Goal: Task Accomplishment & Management: Complete application form

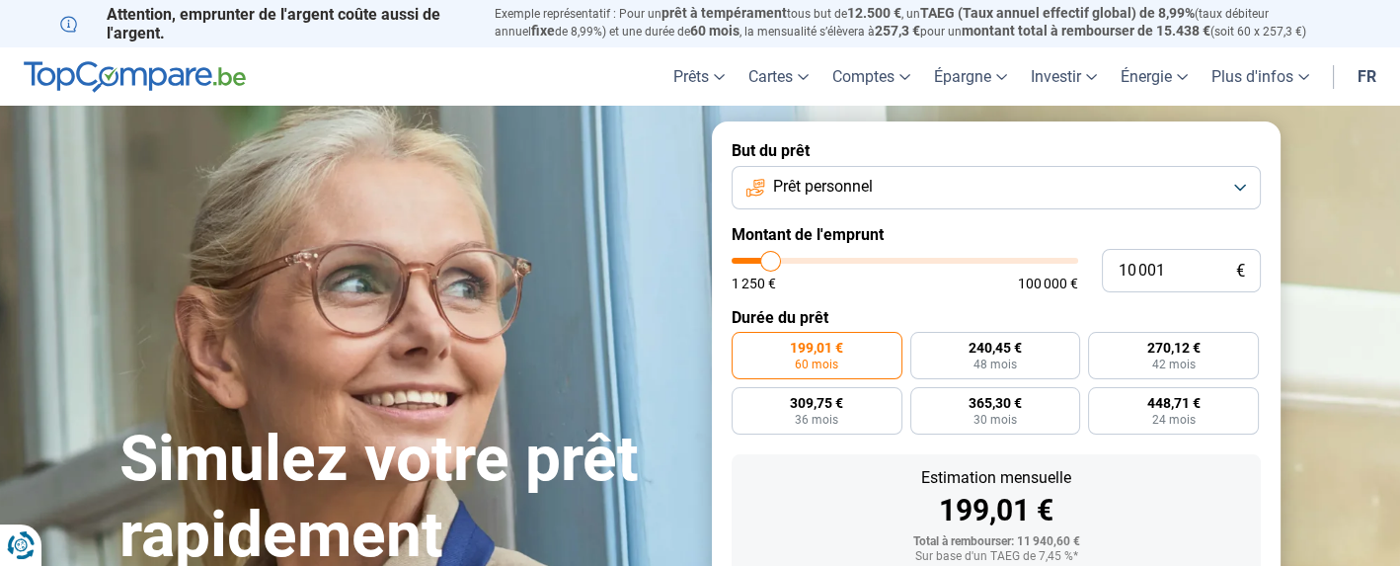
click at [781, 261] on input "range" at bounding box center [905, 261] width 347 height 6
type input "10000"
radio input "true"
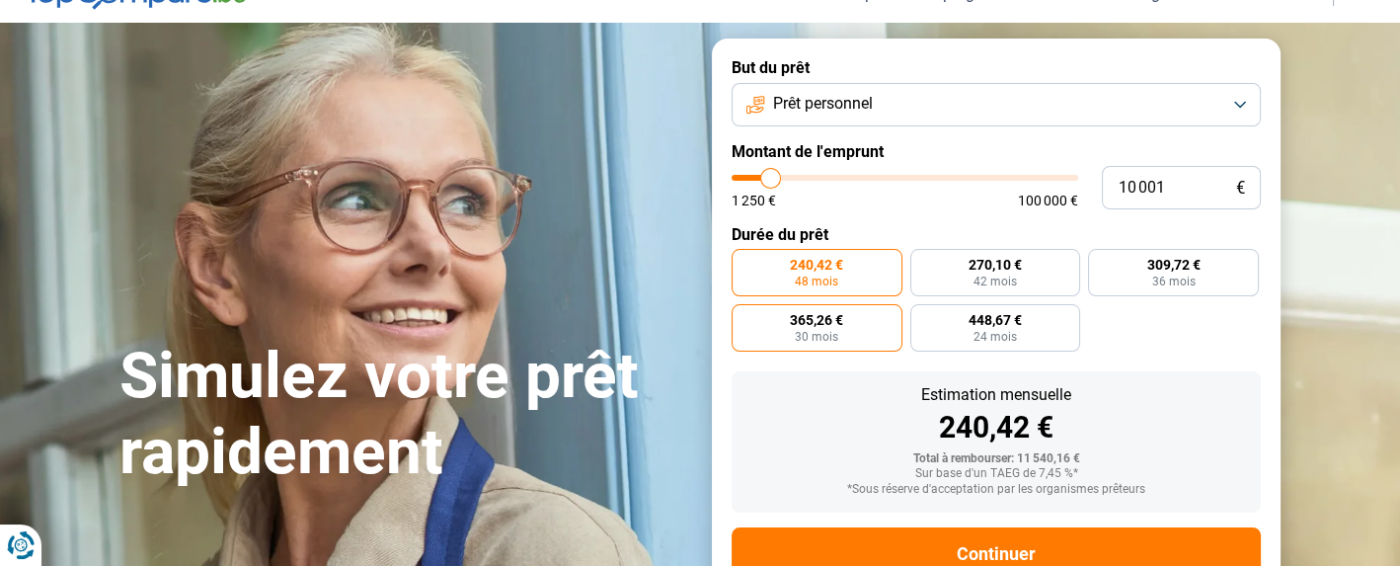
scroll to position [145, 0]
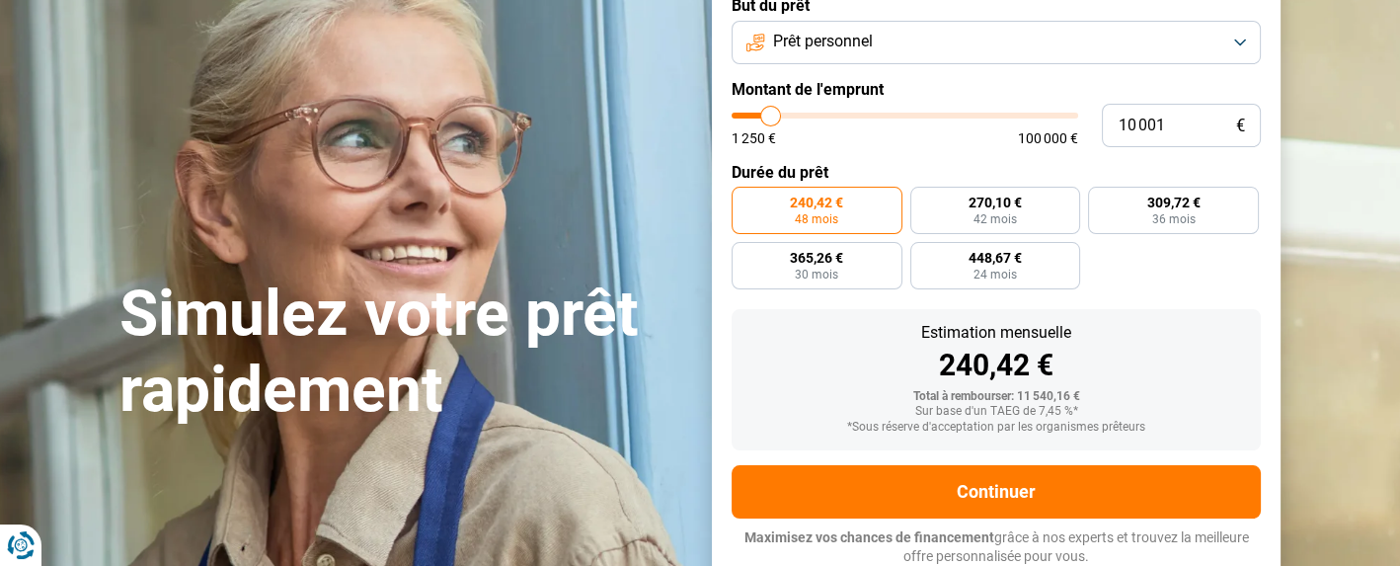
type input "15 500"
type input "15500"
click at [789, 113] on input "range" at bounding box center [905, 116] width 347 height 6
radio input "false"
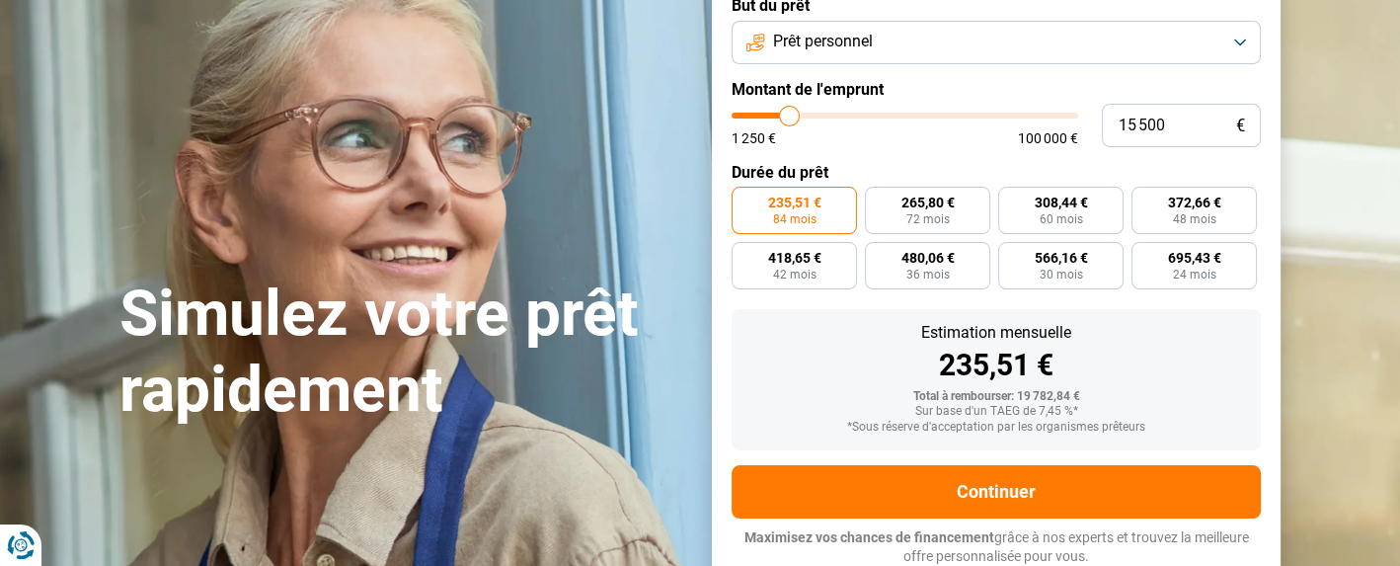
type input "11 250"
type input "11250"
click at [774, 114] on input "range" at bounding box center [905, 116] width 347 height 6
radio input "true"
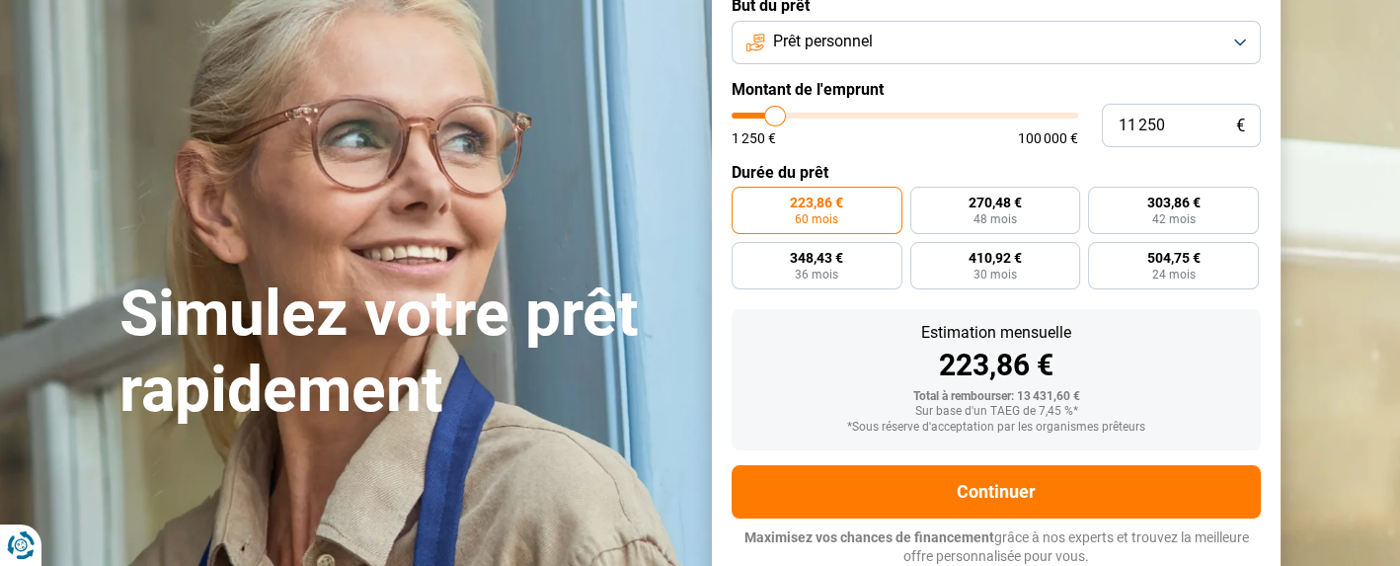
type input "7 000"
type input "7000"
click at [760, 114] on input "range" at bounding box center [905, 116] width 347 height 6
radio input "true"
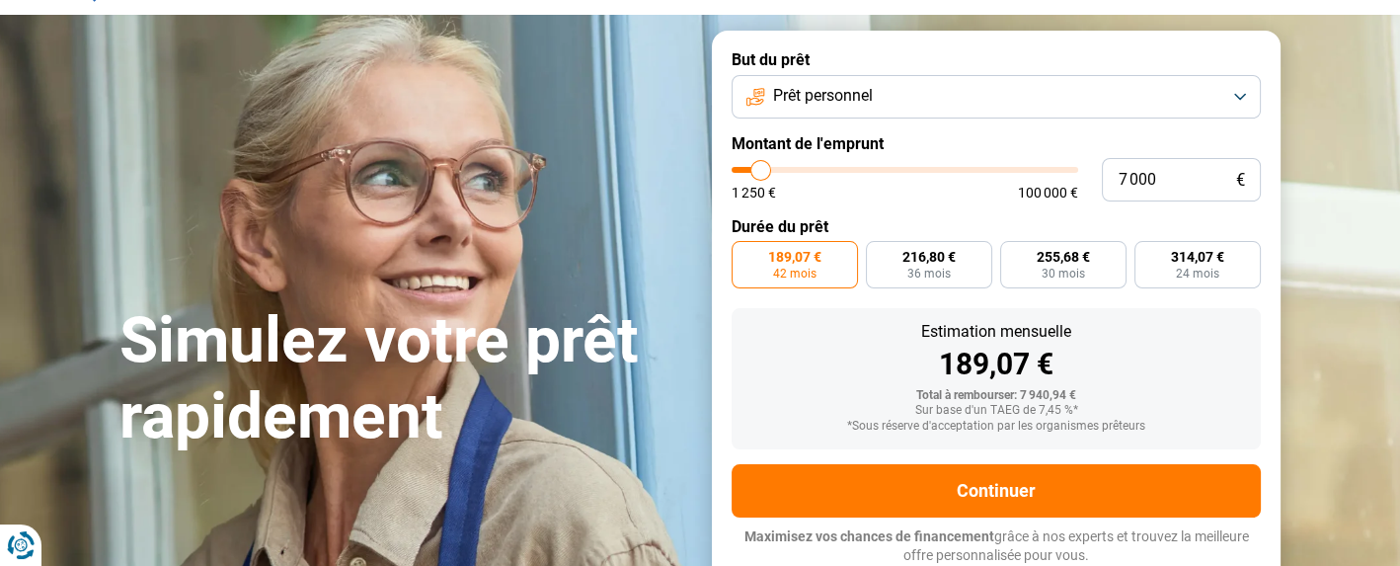
scroll to position [90, 0]
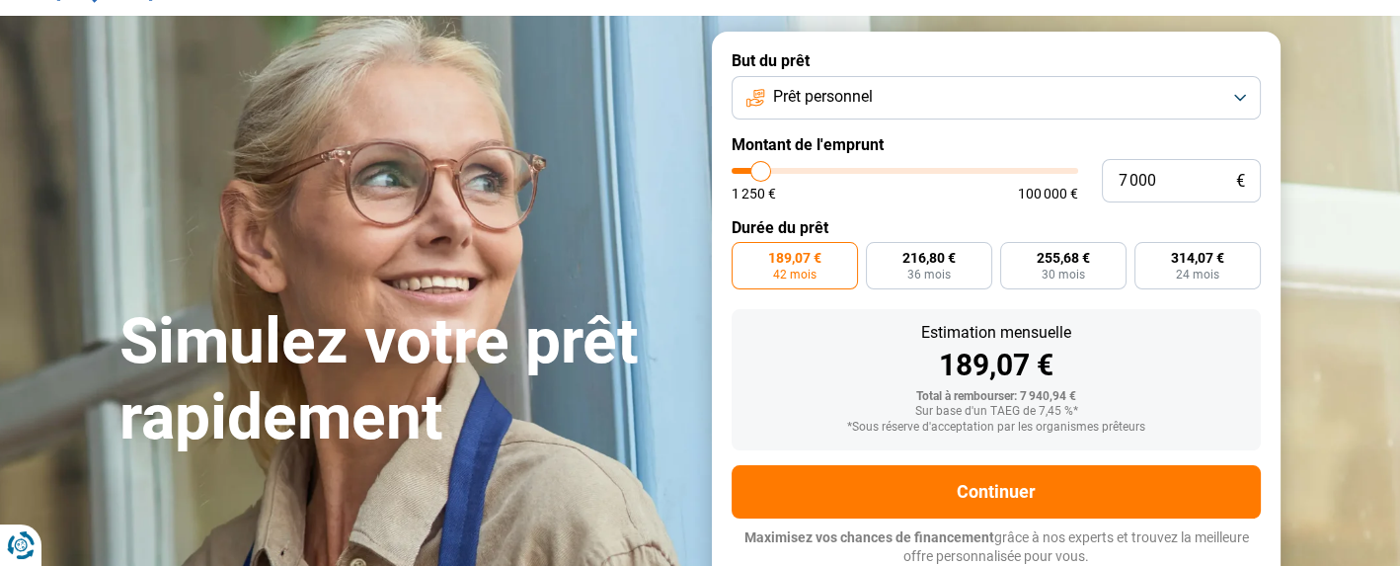
type input "2 750"
type input "2750"
click at [746, 168] on input "range" at bounding box center [905, 171] width 347 height 6
radio input "true"
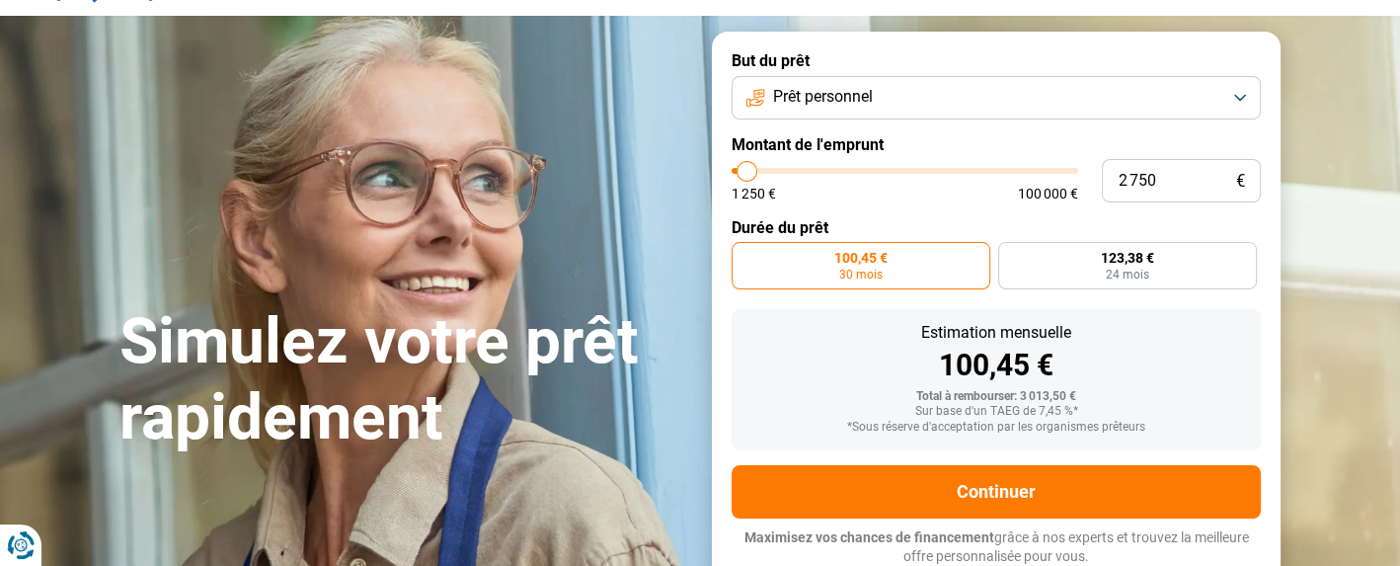
click at [756, 168] on input "range" at bounding box center [905, 171] width 347 height 6
type input "6 250"
type input "6250"
click at [757, 170] on input "range" at bounding box center [905, 171] width 347 height 6
radio input "false"
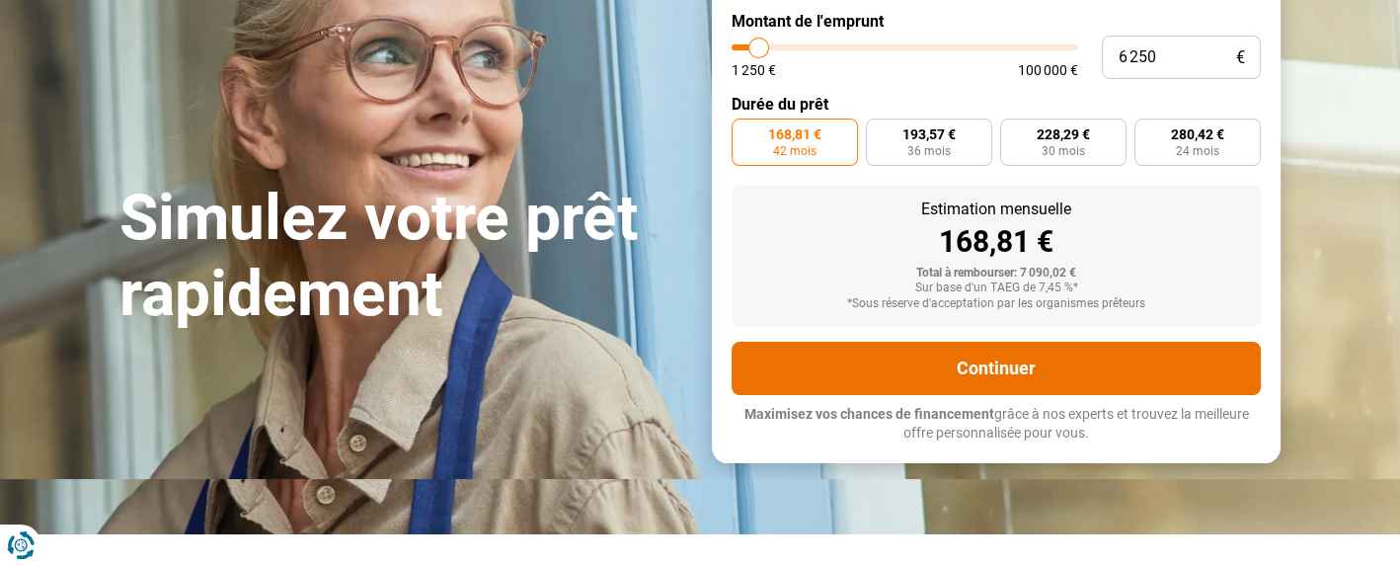
scroll to position [321, 0]
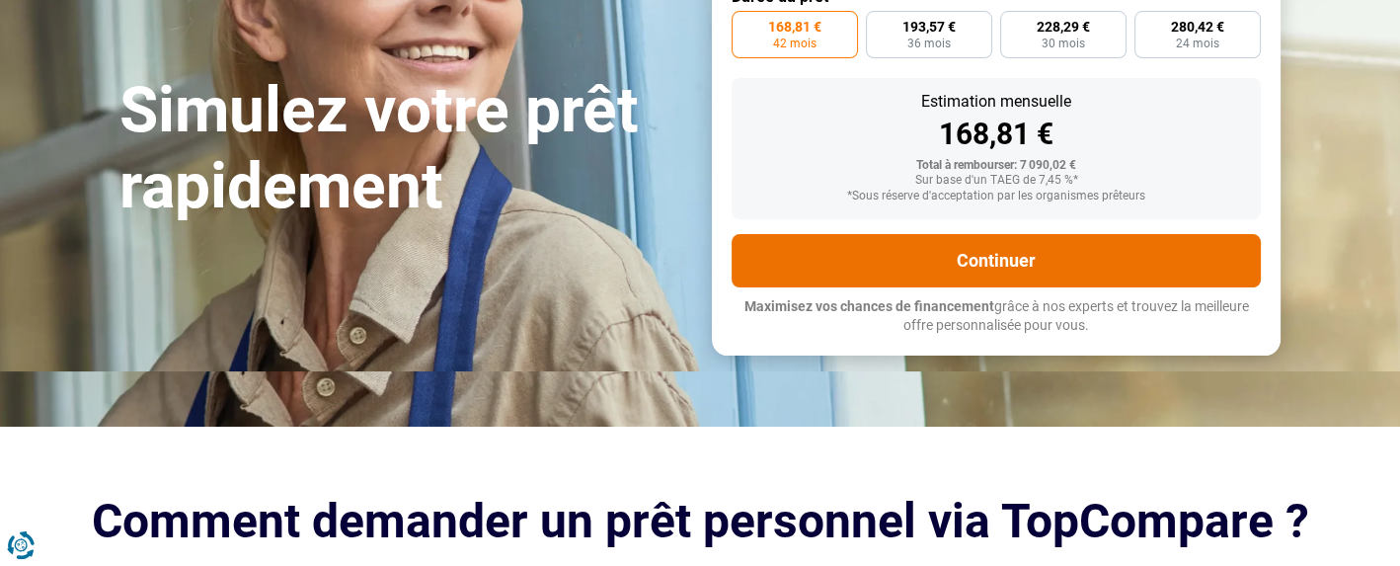
click at [1009, 263] on button "Continuer" at bounding box center [996, 260] width 529 height 53
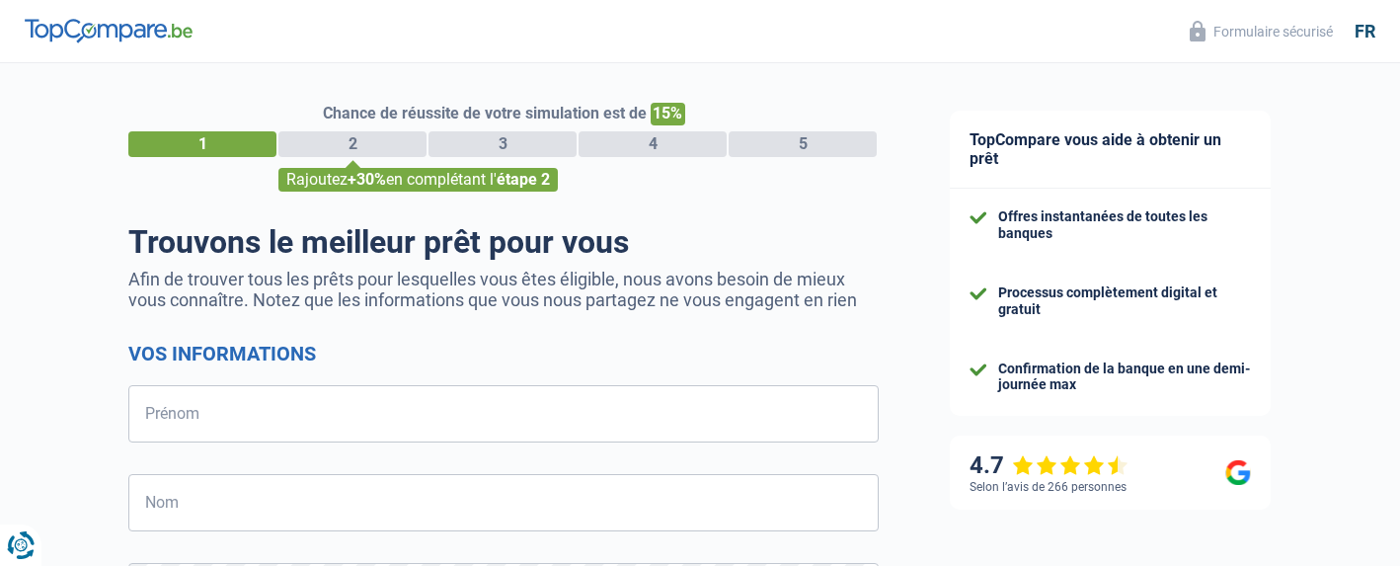
select select "32"
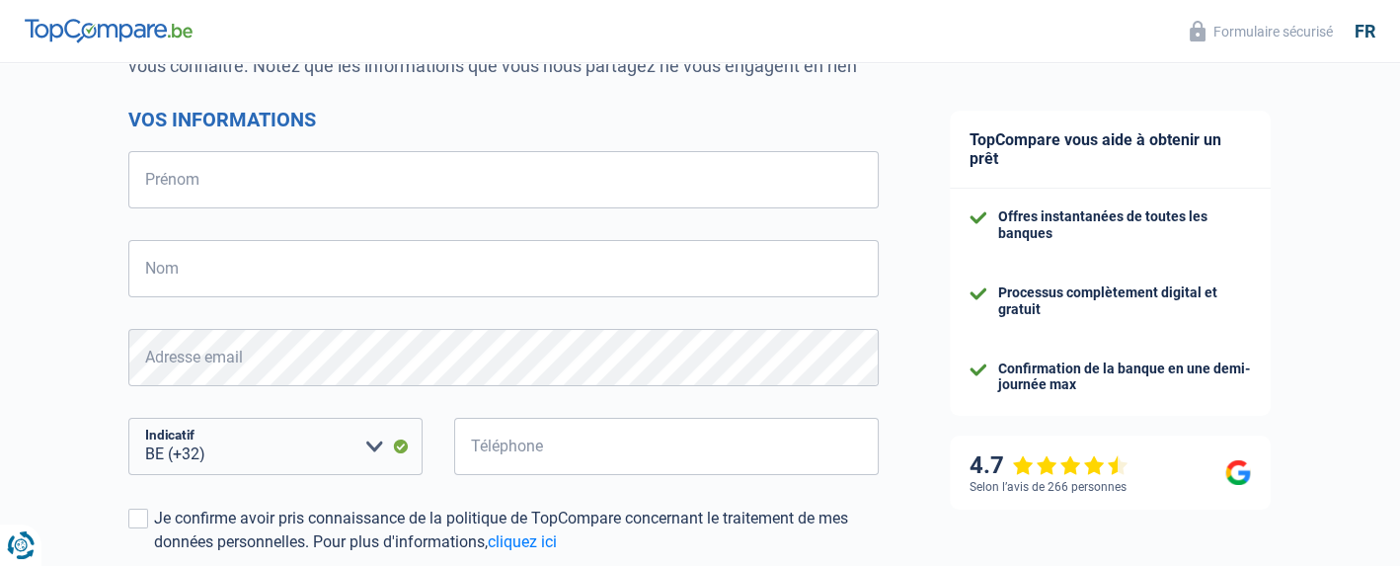
scroll to position [460, 0]
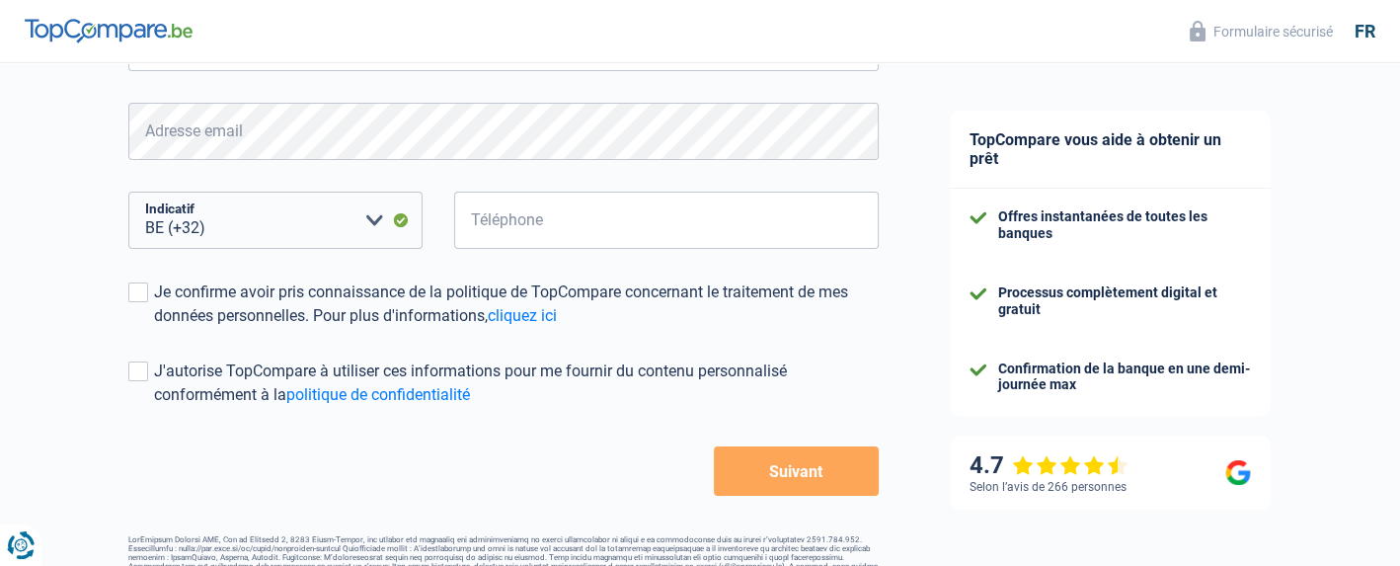
click at [785, 464] on button "Suivant" at bounding box center [796, 470] width 165 height 49
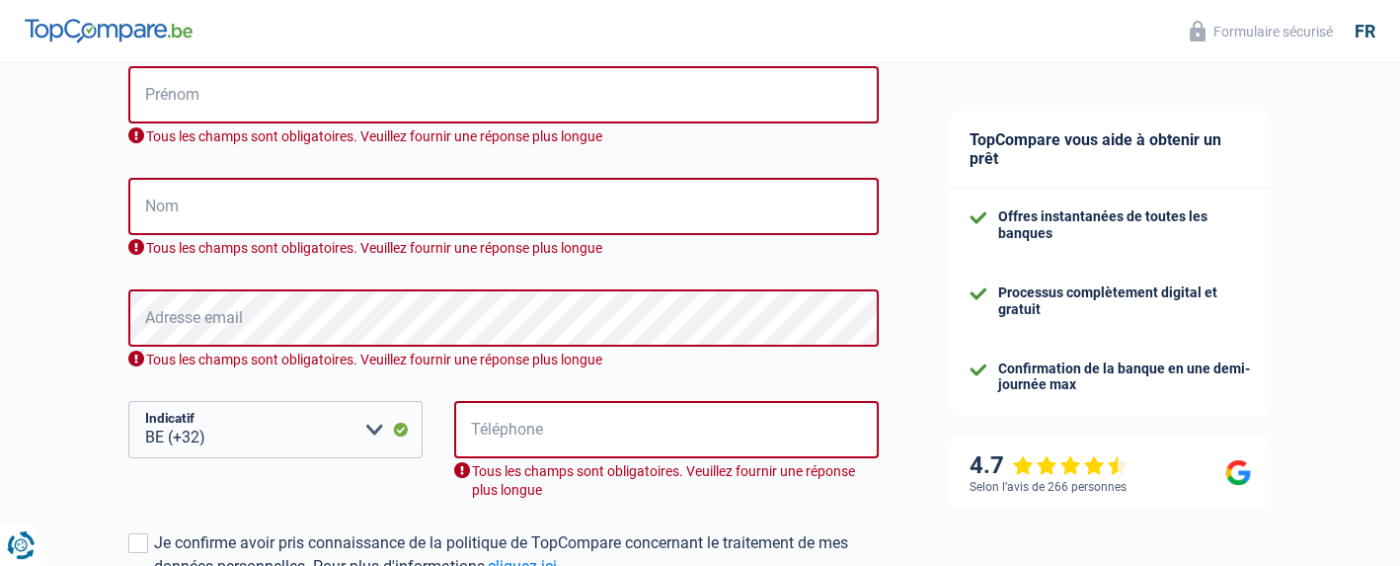
scroll to position [549, 0]
